Goal: Task Accomplishment & Management: Manage account settings

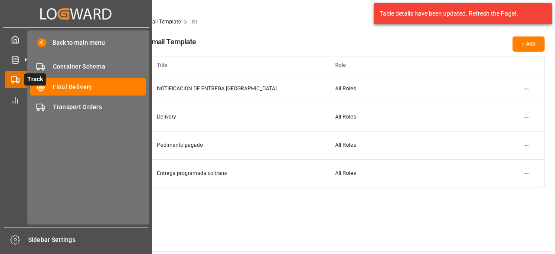
click at [18, 80] on icon at bounding box center [25, 80] width 18 height 18
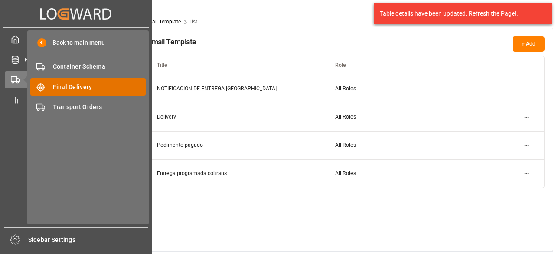
click at [63, 82] on span "Final Delivery" at bounding box center [99, 86] width 93 height 9
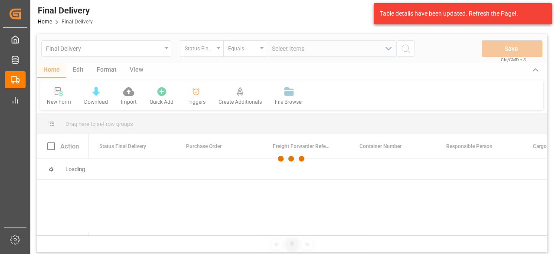
click at [167, 49] on div at bounding box center [292, 158] width 510 height 248
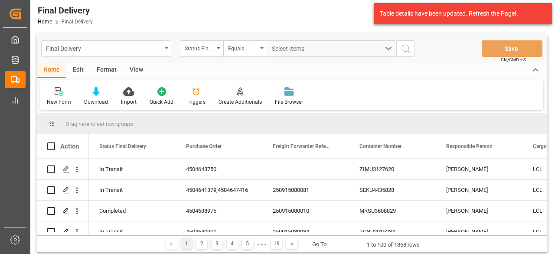
click at [164, 47] on div "Final Delivery" at bounding box center [106, 48] width 130 height 16
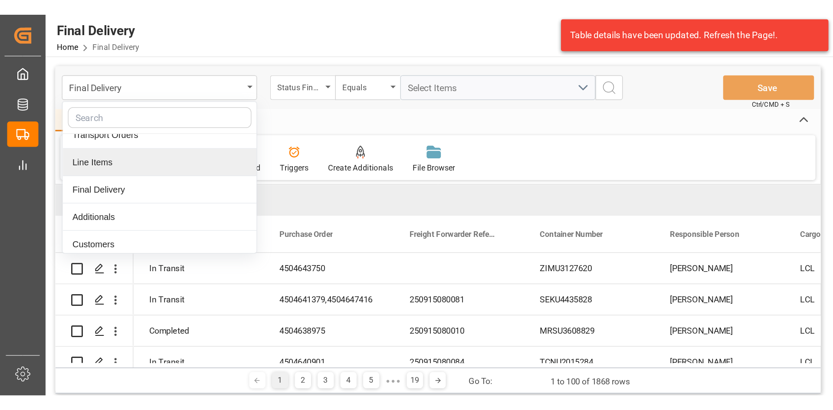
scroll to position [87, 0]
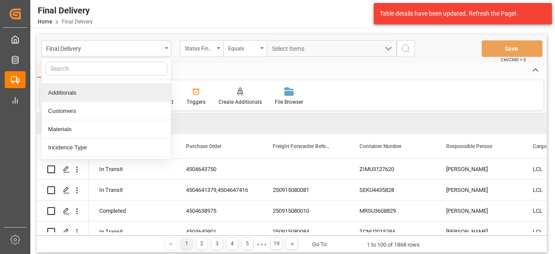
click at [88, 94] on div "Additionals" at bounding box center [106, 93] width 129 height 18
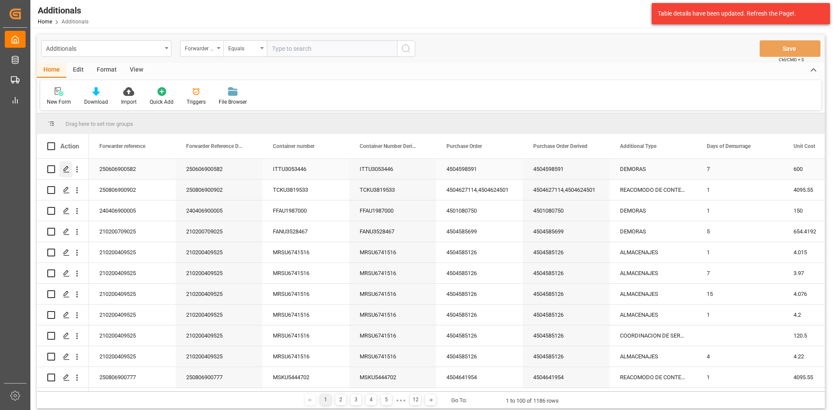
click at [67, 171] on icon "Press SPACE to select this row." at bounding box center [66, 169] width 7 height 7
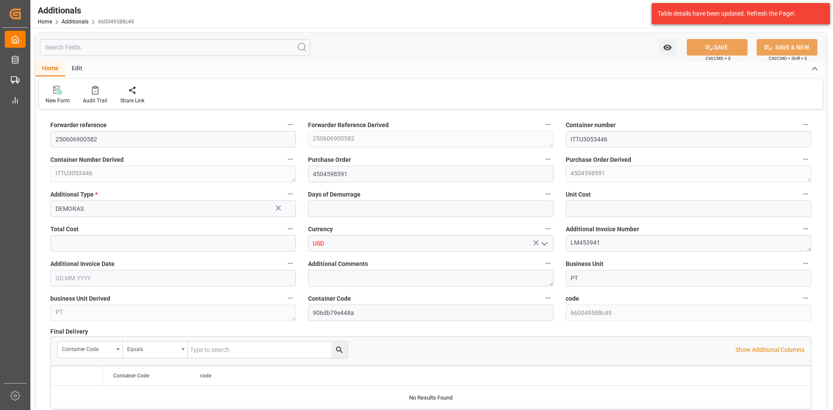
type input "7"
type input "600"
type input "420"
type input "[DATE]"
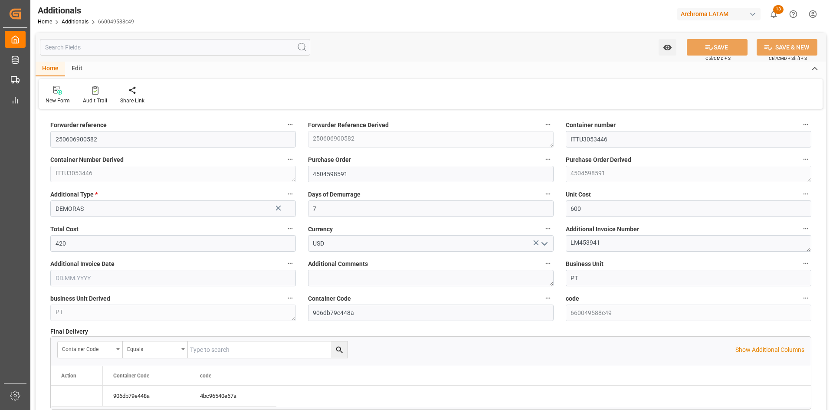
type input "7"
type input "600"
type input "420"
type input "[DATE]"
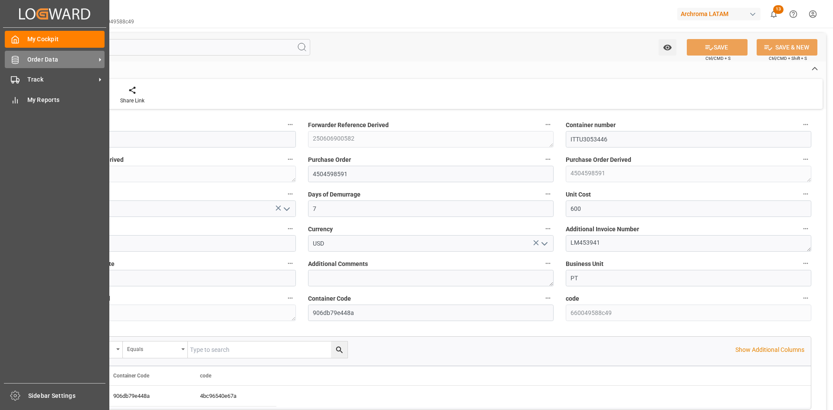
click at [23, 64] on div "Order Data Order Data" at bounding box center [55, 59] width 100 height 17
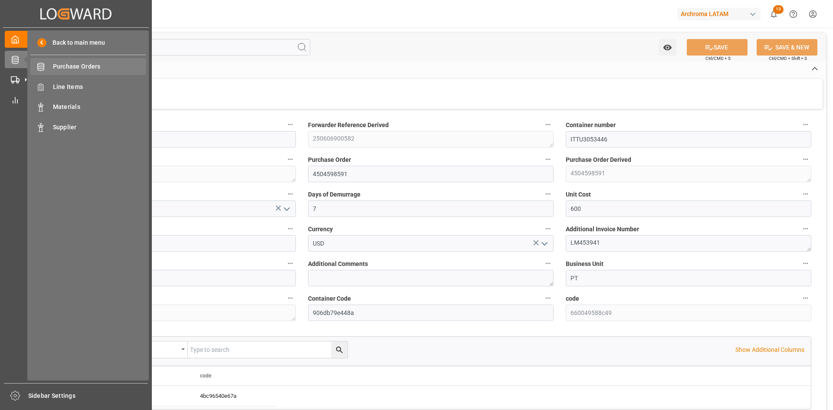
click at [73, 63] on span "Purchase Orders" at bounding box center [99, 66] width 93 height 9
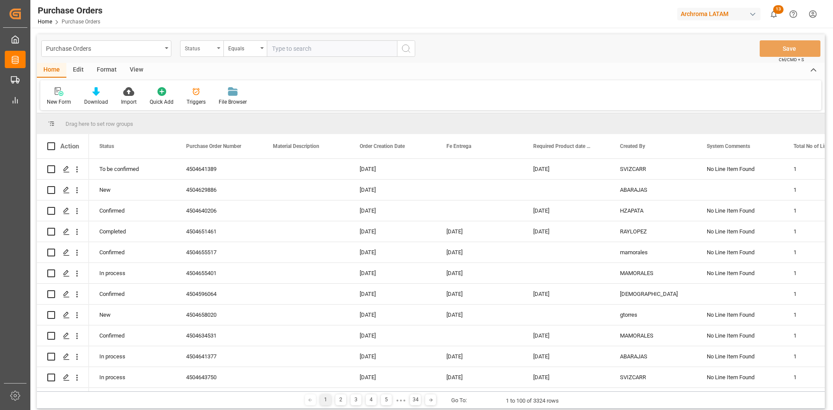
click at [219, 52] on div "Status" at bounding box center [201, 48] width 43 height 16
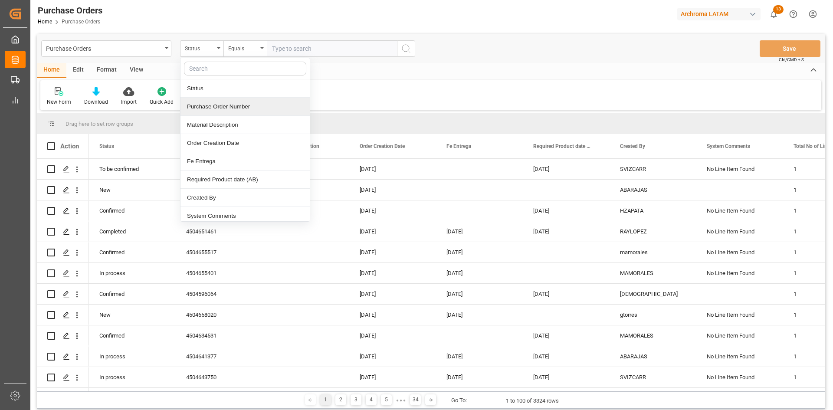
click at [220, 105] on div "Purchase Order Number" at bounding box center [244, 107] width 129 height 18
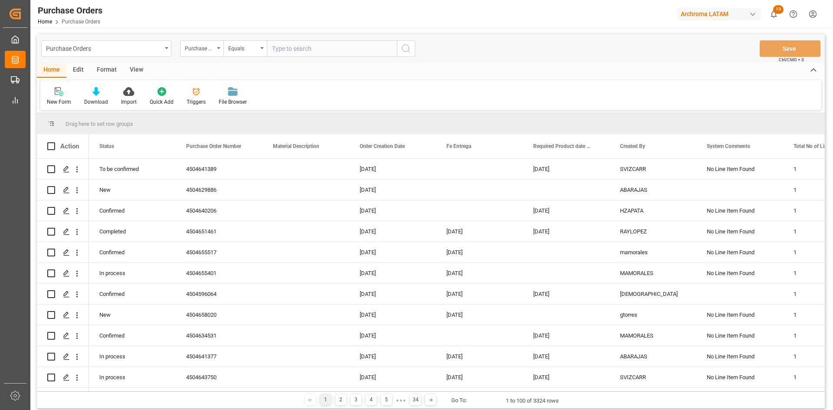
click at [299, 51] on input "text" at bounding box center [332, 48] width 130 height 16
paste input "4504654834"
type input "4504654834"
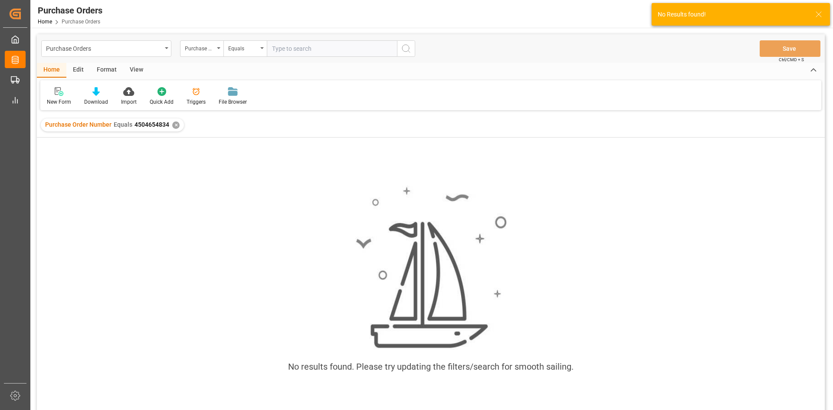
click at [173, 124] on div "✕" at bounding box center [175, 124] width 7 height 7
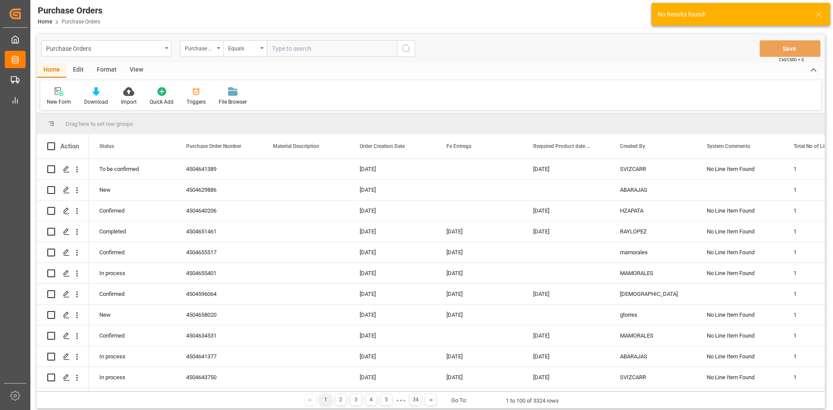
click at [284, 48] on input "text" at bounding box center [332, 48] width 130 height 16
paste input "4504654834"
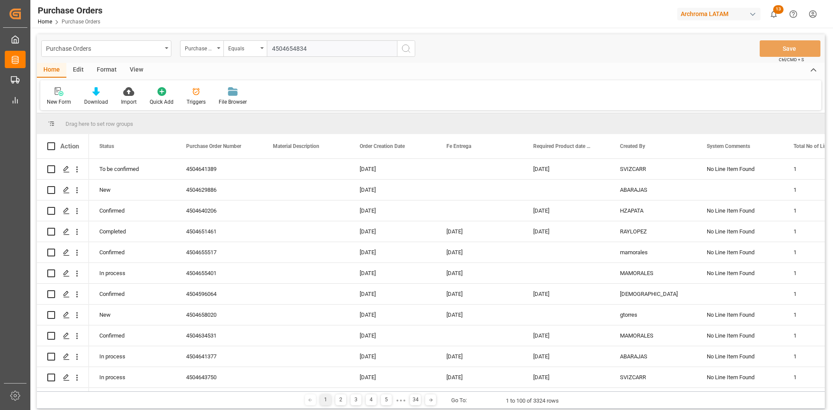
type input "4504654834"
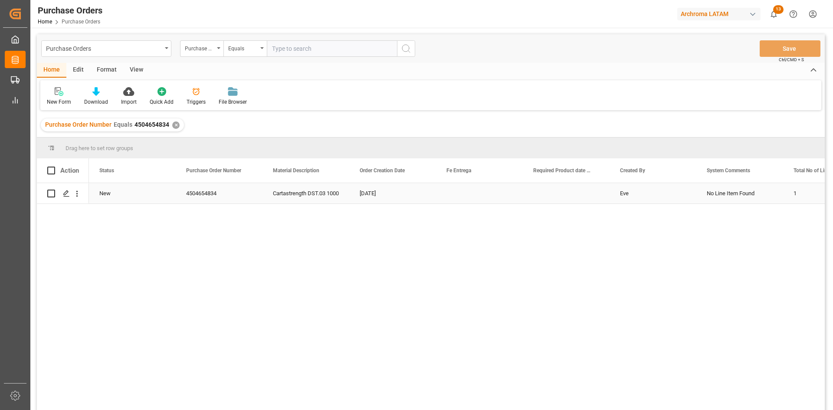
click at [108, 188] on div "New" at bounding box center [132, 193] width 87 height 20
click at [156, 192] on div "New" at bounding box center [132, 193] width 87 height 20
click at [147, 194] on button "New" at bounding box center [132, 198] width 73 height 16
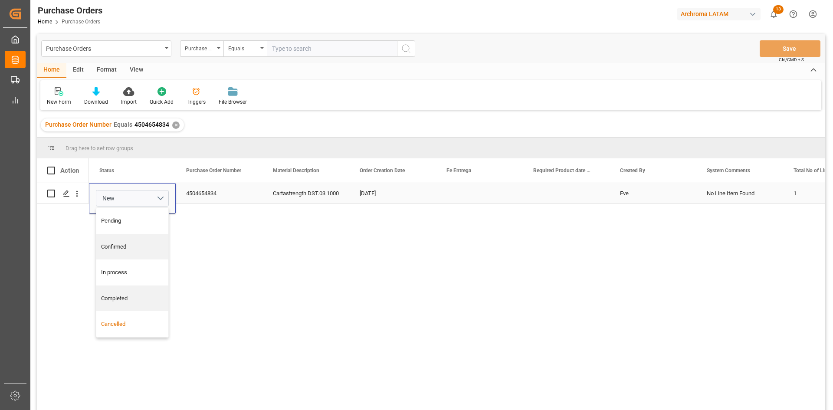
click at [119, 328] on div "Cancelled" at bounding box center [132, 324] width 72 height 26
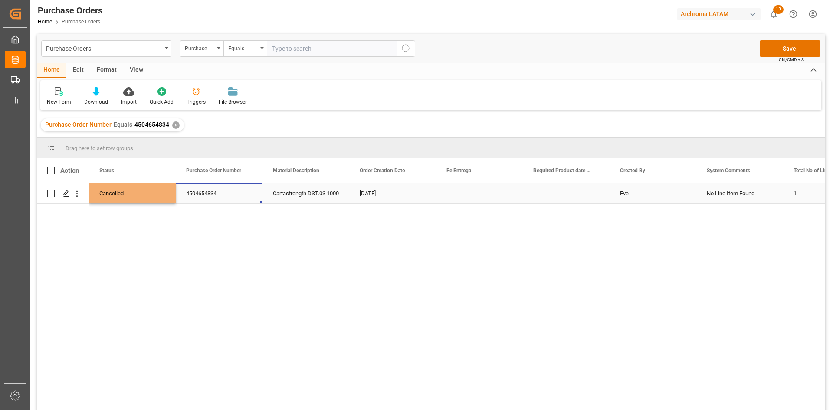
click at [210, 188] on div "4504654834" at bounding box center [219, 193] width 87 height 20
click at [797, 42] on button "Save" at bounding box center [789, 48] width 61 height 16
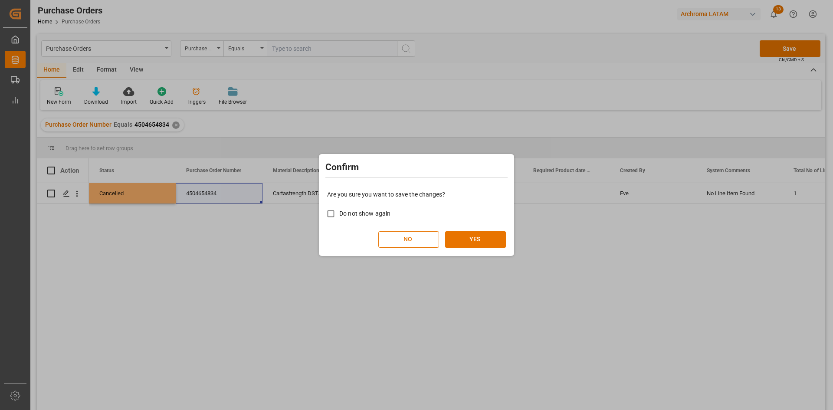
click at [374, 211] on span "Do not show again" at bounding box center [364, 213] width 51 height 7
click at [339, 211] on input "Do not show again" at bounding box center [330, 213] width 17 height 17
checkbox input "true"
click at [470, 232] on button "YES" at bounding box center [475, 239] width 61 height 16
